Goal: Task Accomplishment & Management: Use online tool/utility

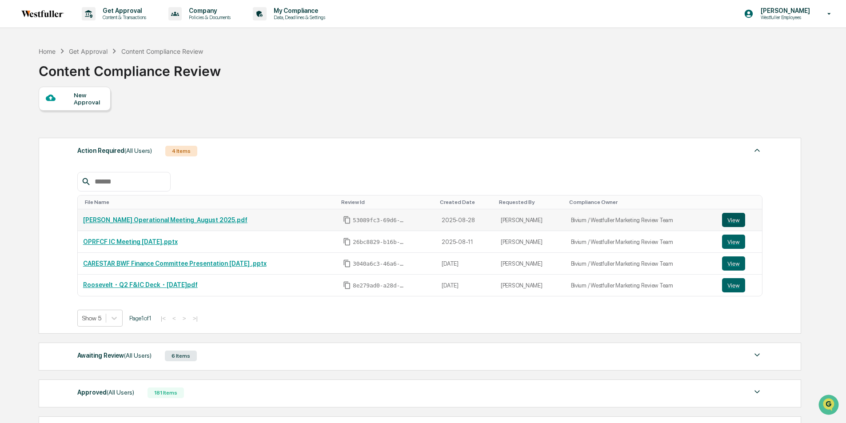
click at [738, 215] on button "View" at bounding box center [733, 220] width 23 height 14
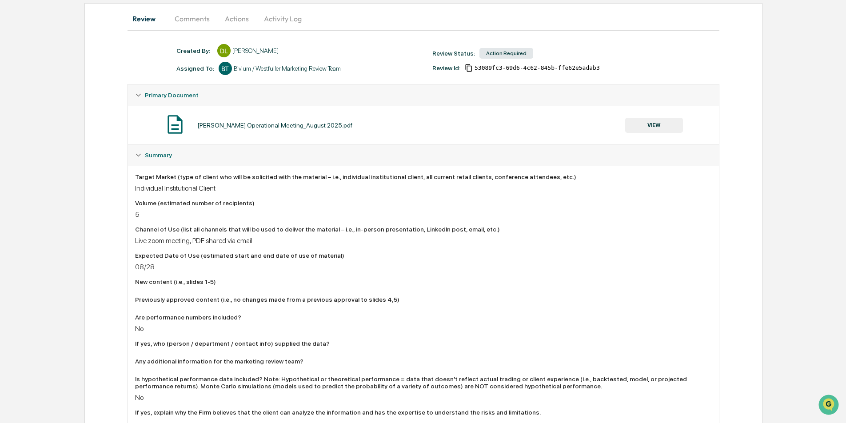
scroll to position [52, 0]
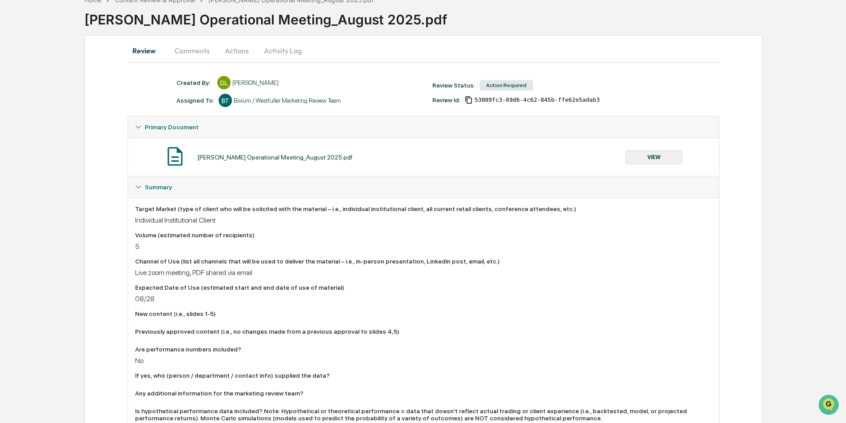
click at [202, 48] on button "Comments" at bounding box center [192, 50] width 49 height 21
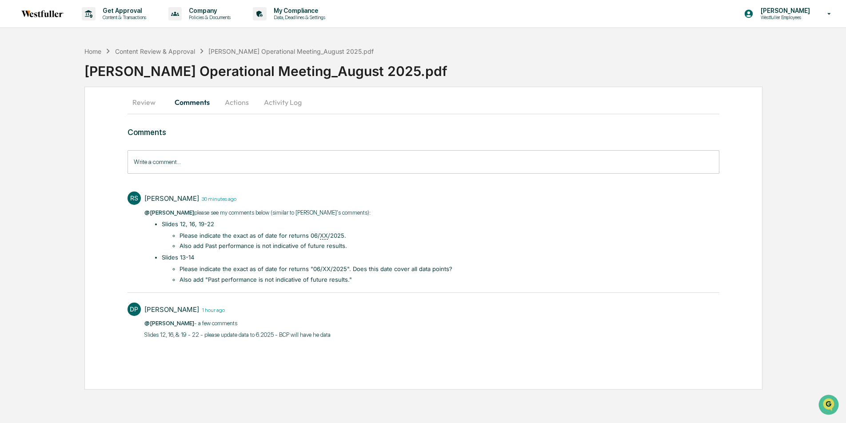
click at [278, 103] on button "Activity Log" at bounding box center [283, 102] width 52 height 21
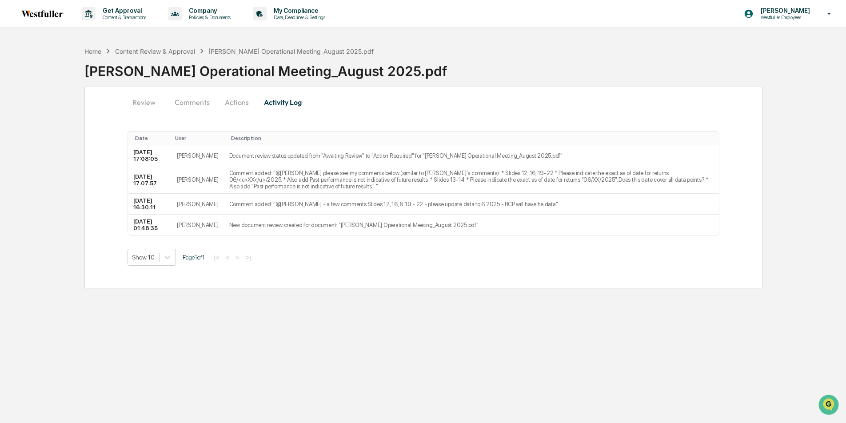
click at [154, 101] on button "Review" at bounding box center [148, 102] width 40 height 21
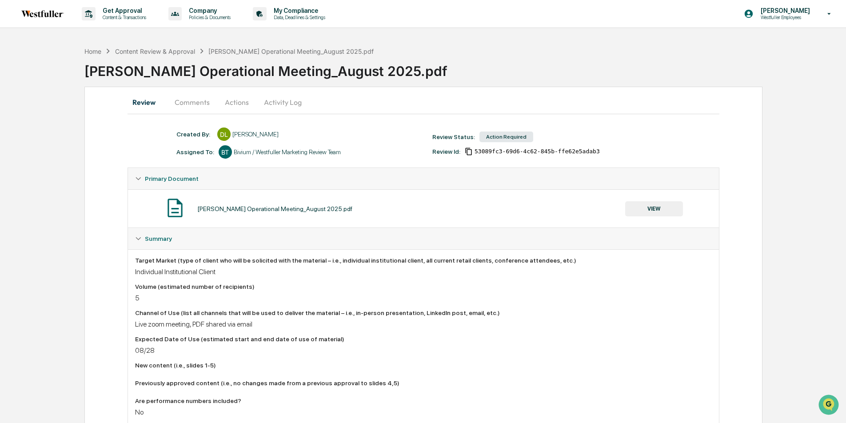
click at [239, 103] on button "Actions" at bounding box center [237, 102] width 40 height 21
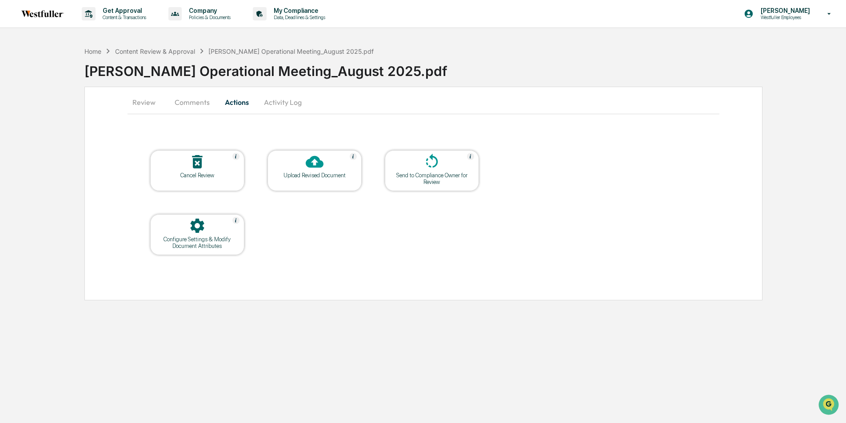
click at [315, 168] on icon at bounding box center [315, 162] width 18 height 18
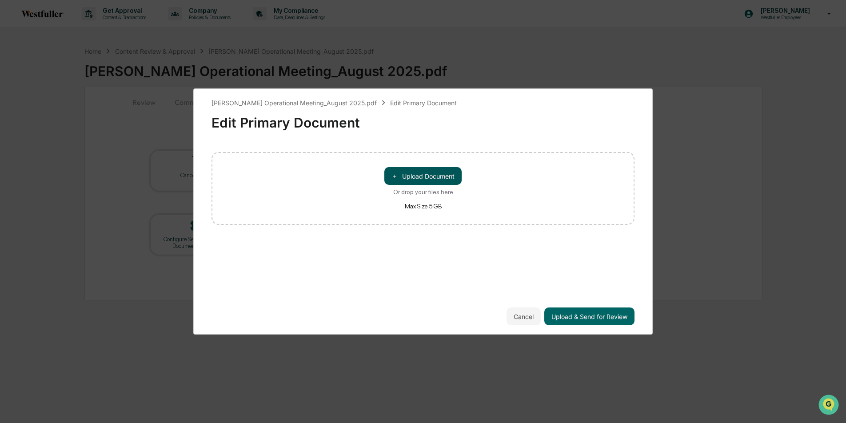
click at [429, 176] on button "＋ Upload Document" at bounding box center [422, 176] width 77 height 18
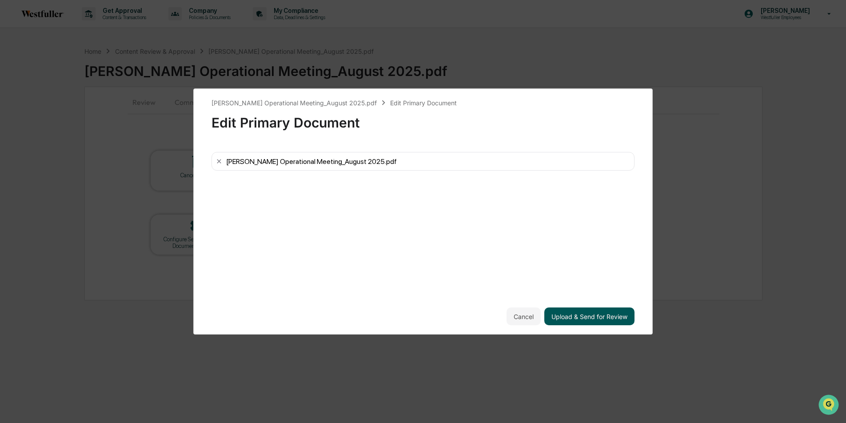
click at [576, 317] on button "Upload & Send for Review" at bounding box center [589, 316] width 90 height 18
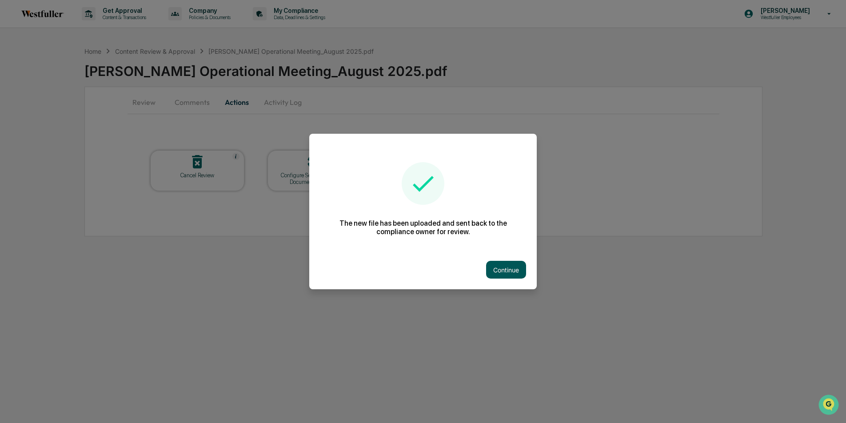
click at [494, 262] on button "Continue" at bounding box center [506, 270] width 40 height 18
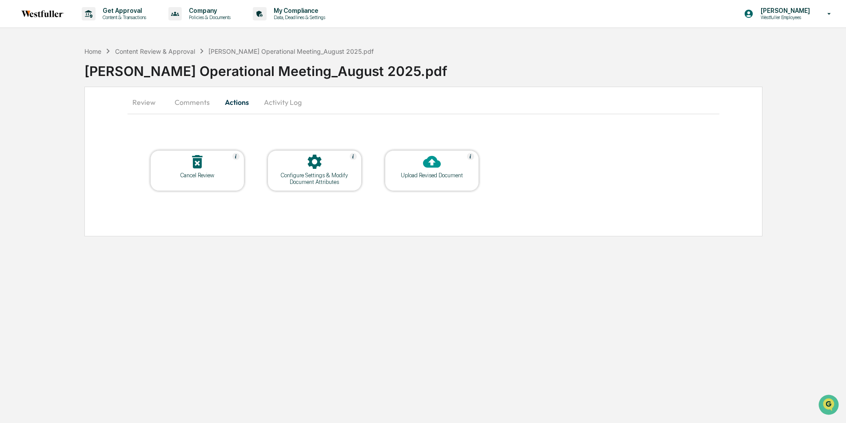
click at [184, 105] on button "Comments" at bounding box center [192, 102] width 49 height 21
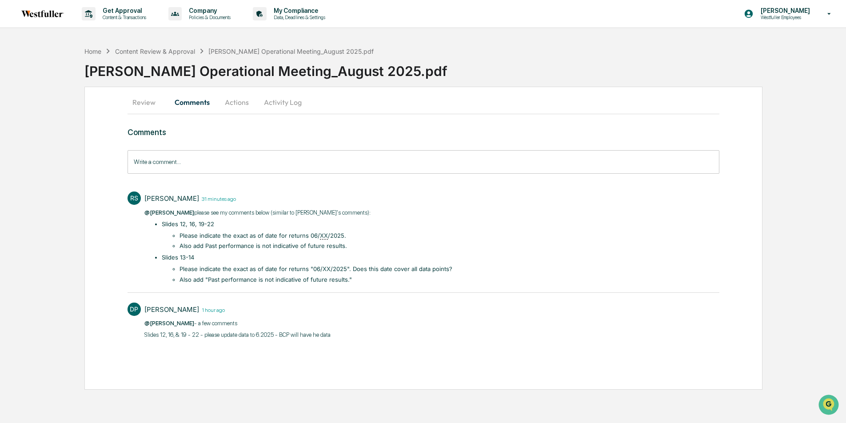
click at [214, 169] on input "Write a comment..." at bounding box center [424, 162] width 592 height 24
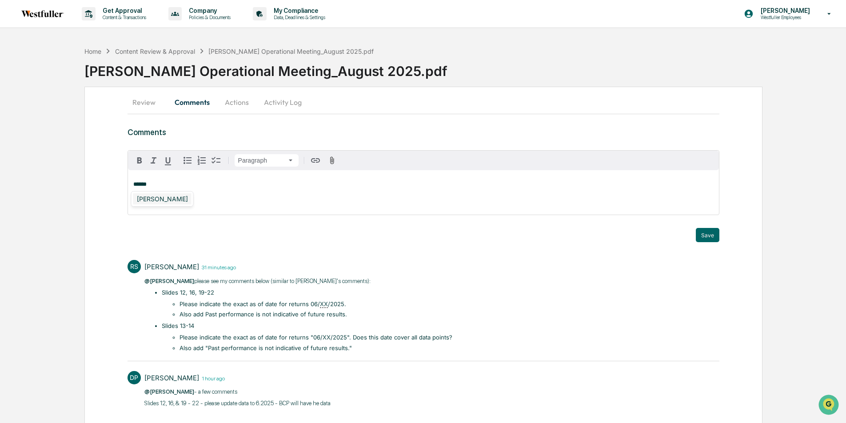
click at [167, 199] on div "Rachel Stanley" at bounding box center [162, 198] width 58 height 11
click at [139, 199] on div "Doug Palenchar" at bounding box center [162, 198] width 58 height 11
click at [711, 233] on button "Save" at bounding box center [708, 235] width 24 height 14
